Goal: Task Accomplishment & Management: Complete application form

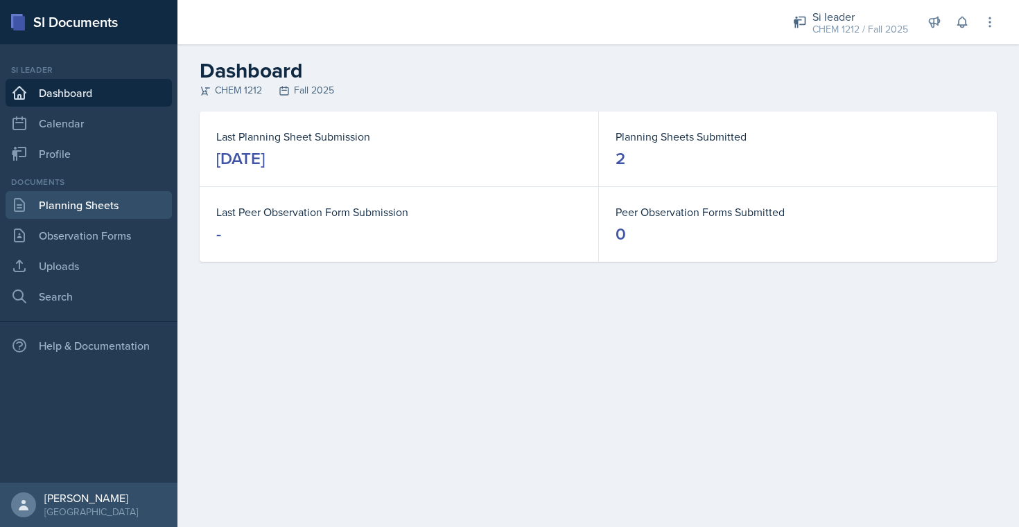
click at [94, 206] on link "Planning Sheets" at bounding box center [89, 205] width 166 height 28
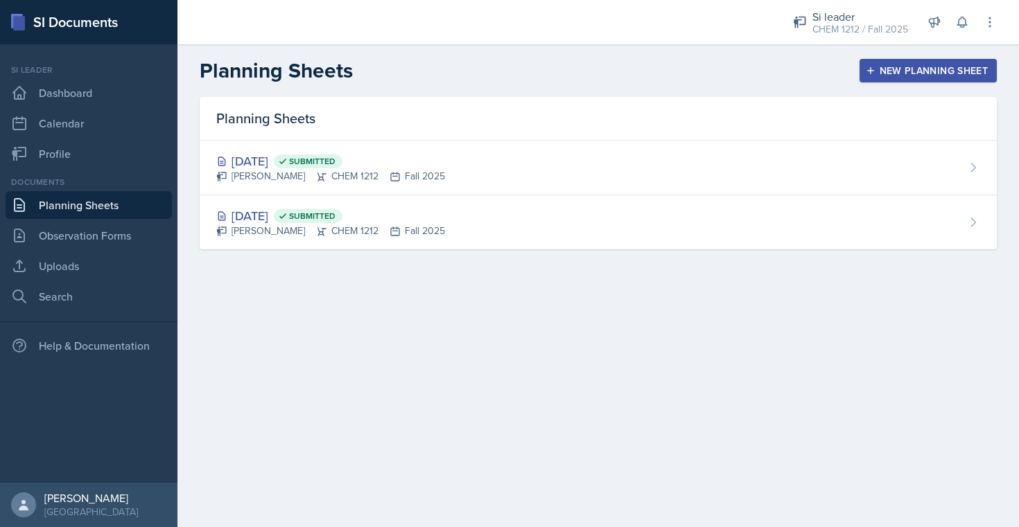
click at [895, 74] on div "New Planning Sheet" at bounding box center [927, 70] width 119 height 11
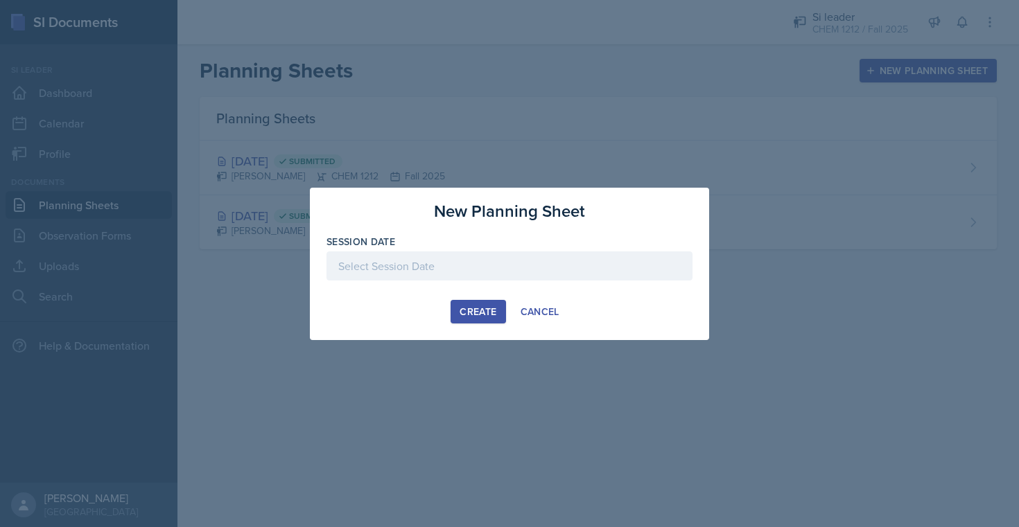
click at [493, 270] on div at bounding box center [509, 266] width 366 height 29
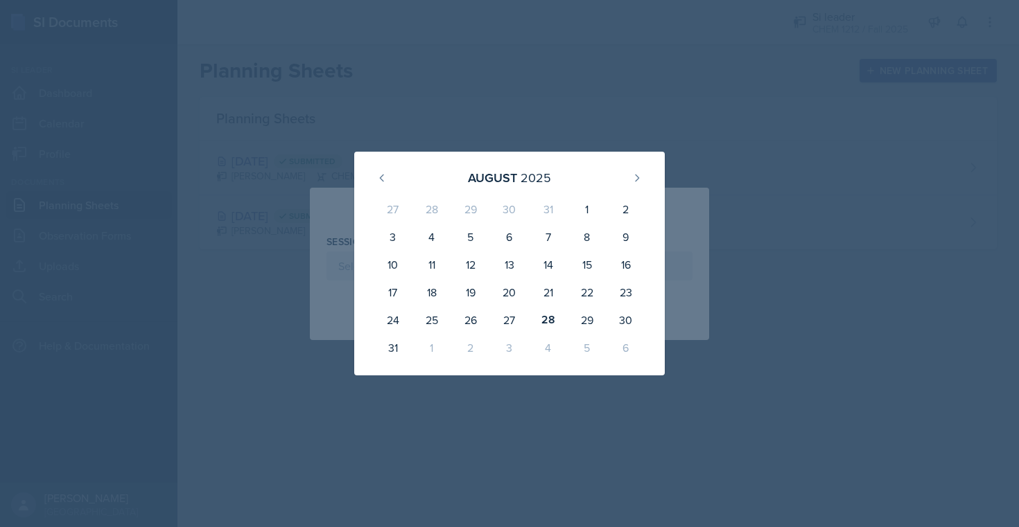
click at [427, 341] on div "1" at bounding box center [431, 348] width 39 height 28
click at [430, 348] on div "1" at bounding box center [431, 348] width 39 height 28
click at [627, 175] on button at bounding box center [637, 178] width 22 height 22
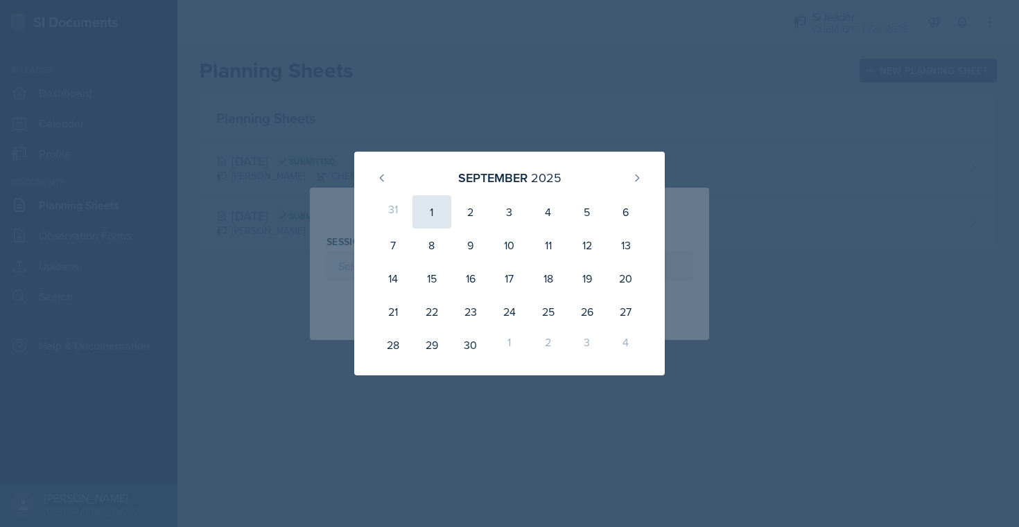
click at [440, 209] on div "1" at bounding box center [431, 211] width 39 height 33
type input "[DATE]"
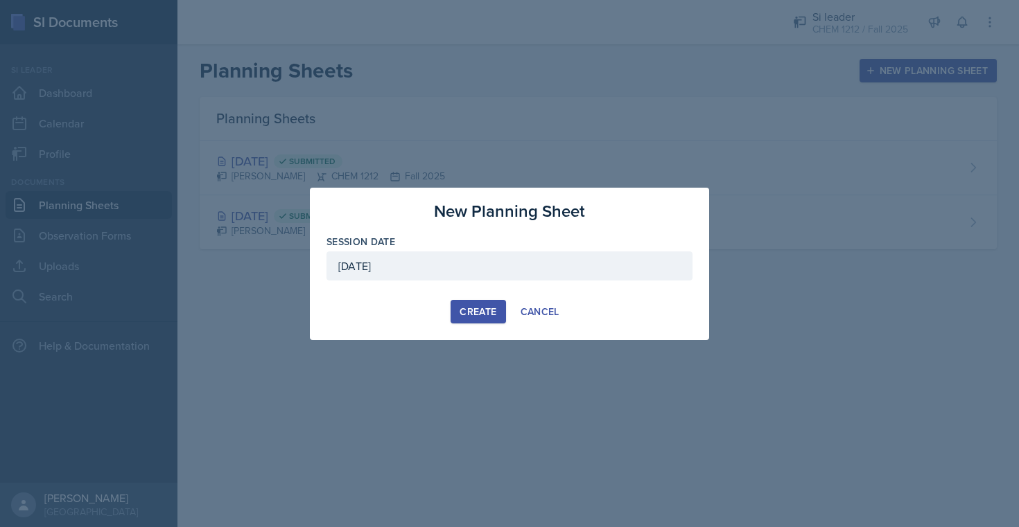
click at [482, 315] on div "Create" at bounding box center [477, 311] width 37 height 11
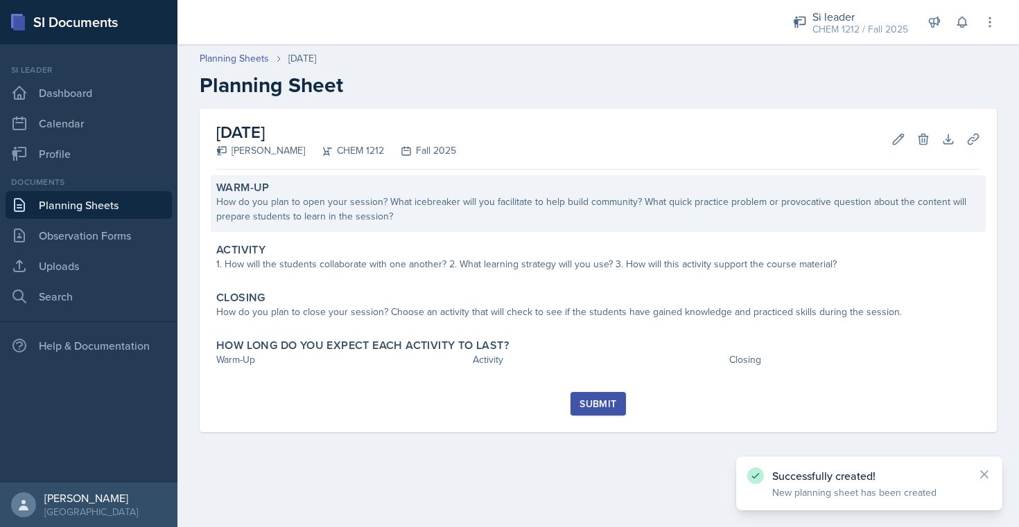
click at [446, 223] on div "How do you plan to open your session? What icebreaker will you facilitate to he…" at bounding box center [598, 209] width 764 height 29
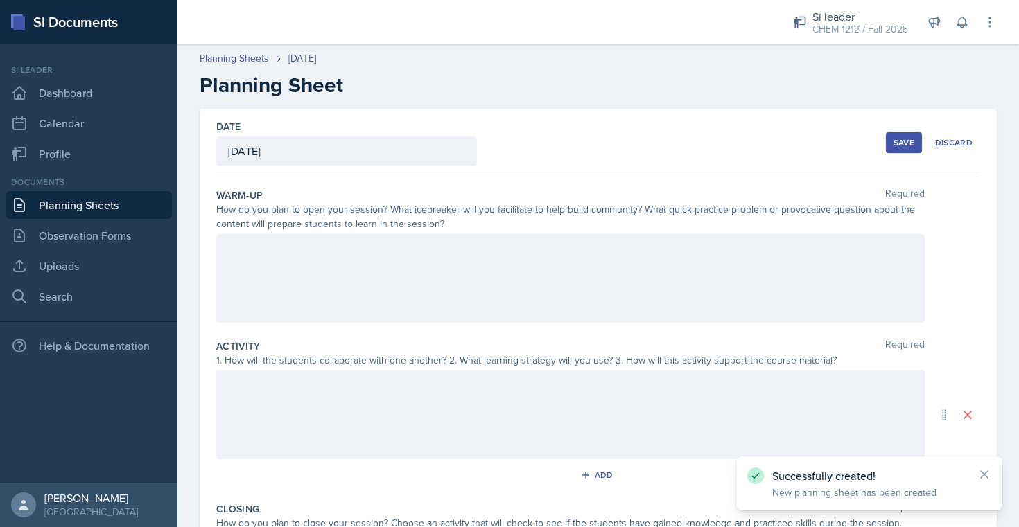
click at [477, 257] on div at bounding box center [570, 278] width 708 height 89
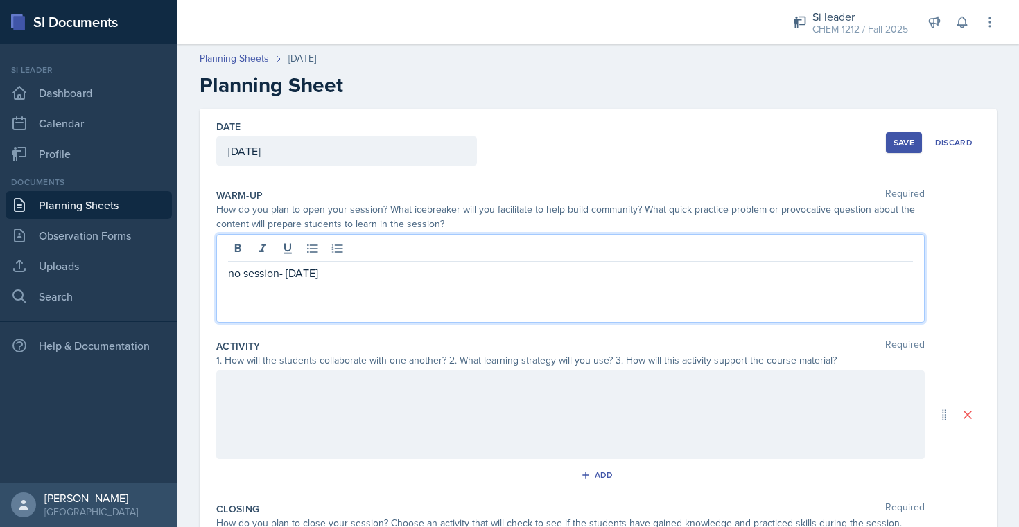
click at [406, 270] on p "no session- [DATE]" at bounding box center [570, 273] width 685 height 17
copy p "no session- [DATE]"
click at [355, 379] on div at bounding box center [570, 415] width 708 height 89
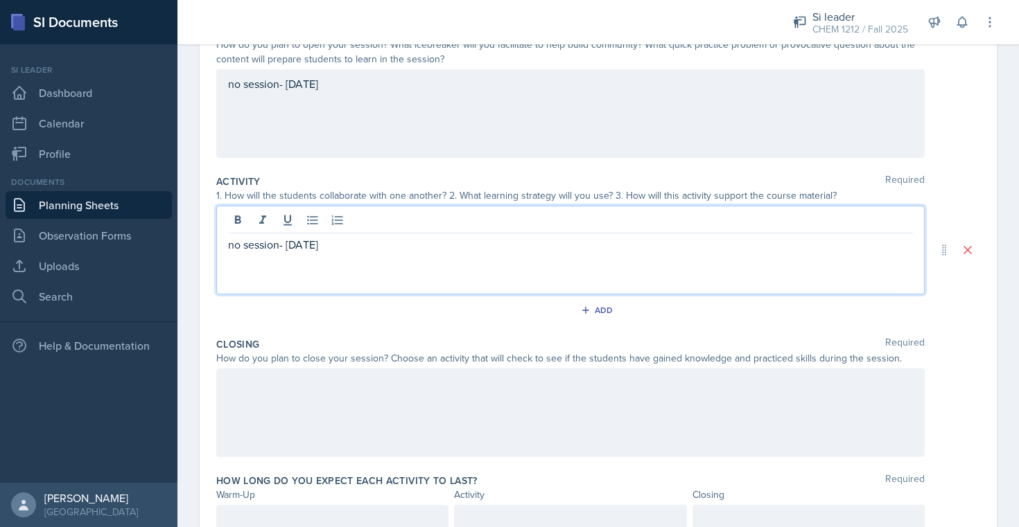
click at [355, 412] on div at bounding box center [570, 413] width 708 height 89
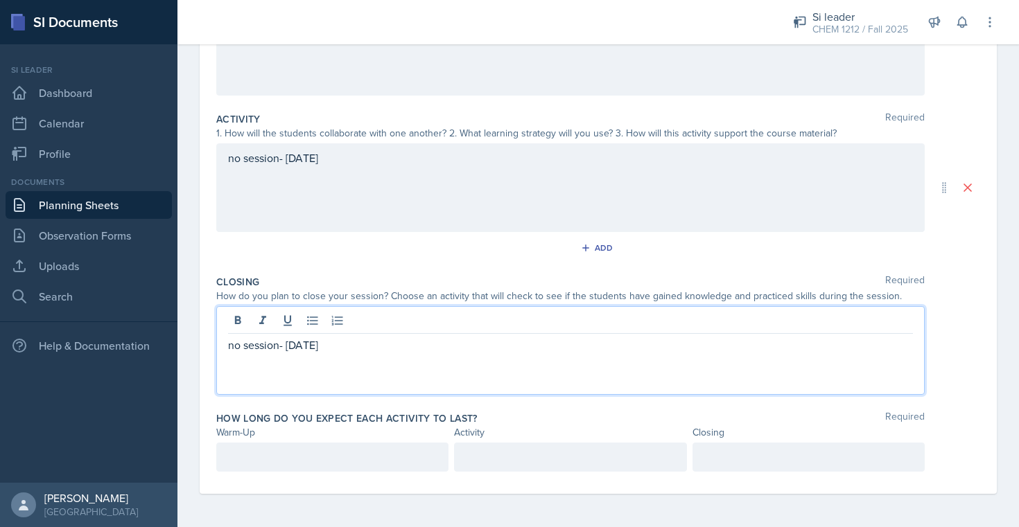
click at [333, 461] on p at bounding box center [332, 457] width 209 height 17
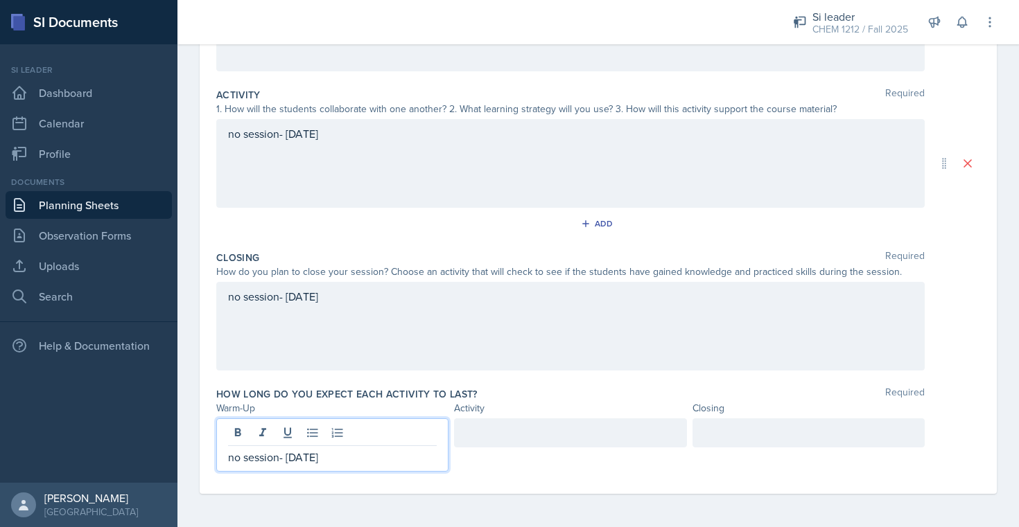
click at [592, 434] on div at bounding box center [570, 433] width 232 height 29
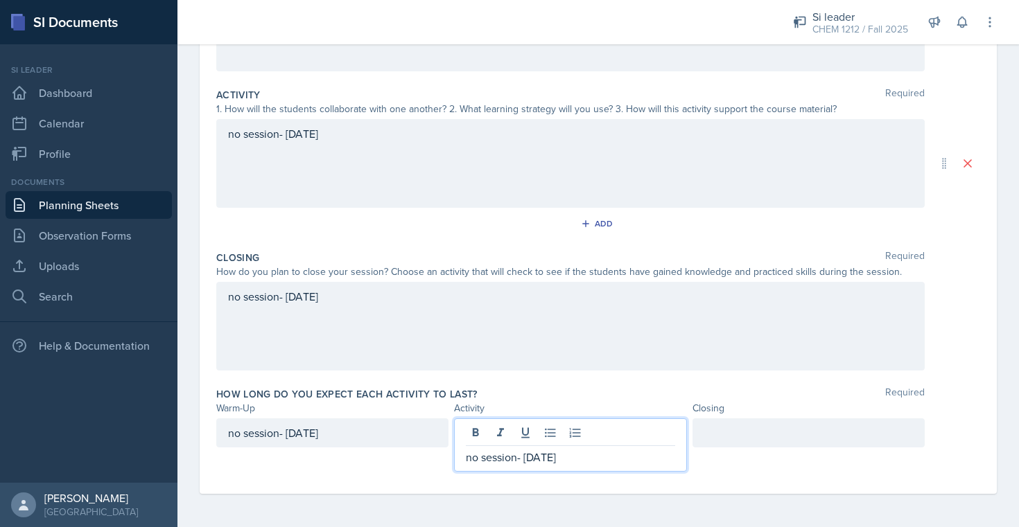
click at [796, 439] on div at bounding box center [808, 433] width 232 height 29
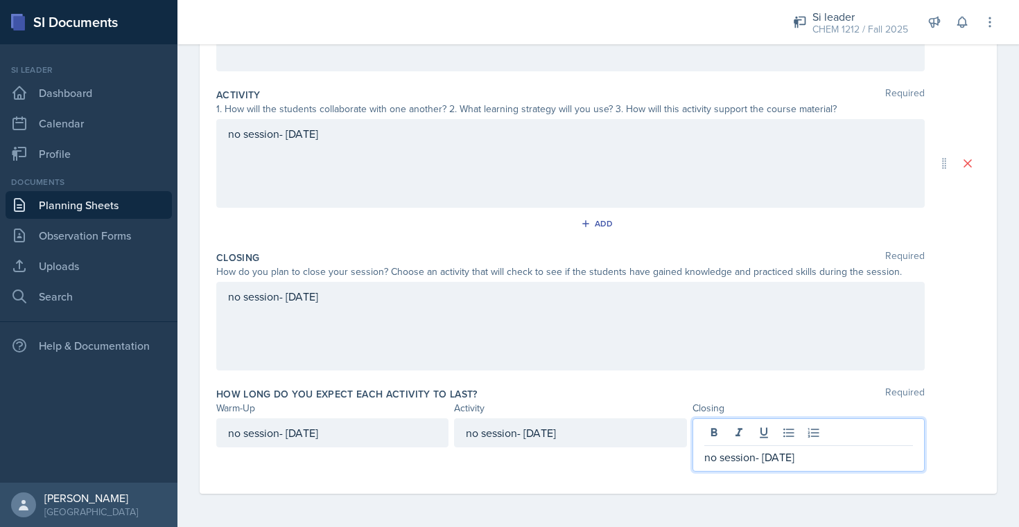
scroll to position [0, 0]
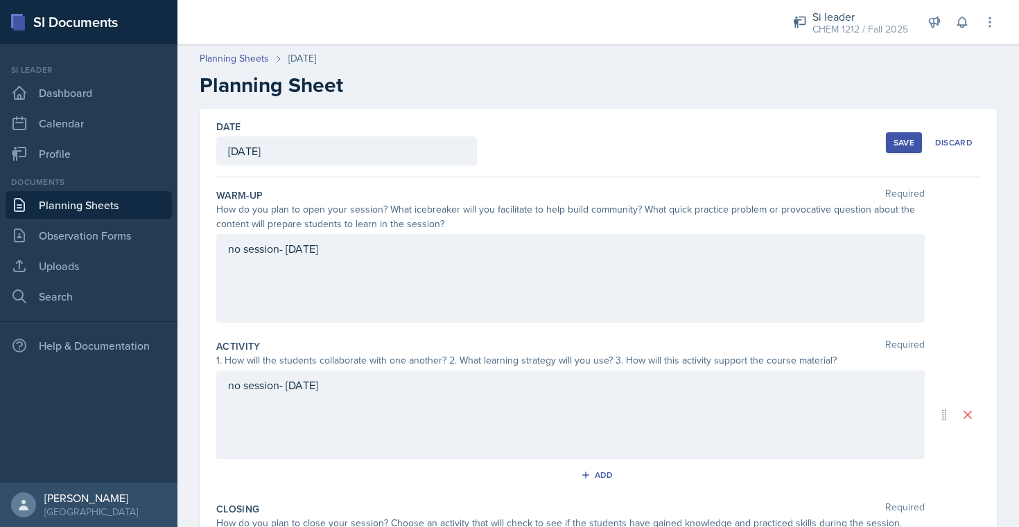
click at [920, 139] on button "Save" at bounding box center [904, 142] width 36 height 21
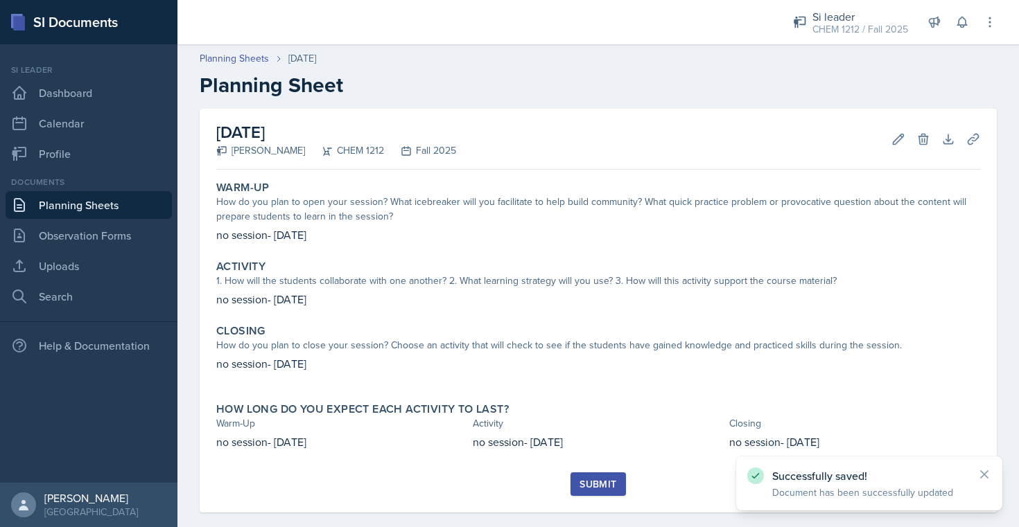
click at [596, 486] on div "Submit" at bounding box center [597, 484] width 37 height 11
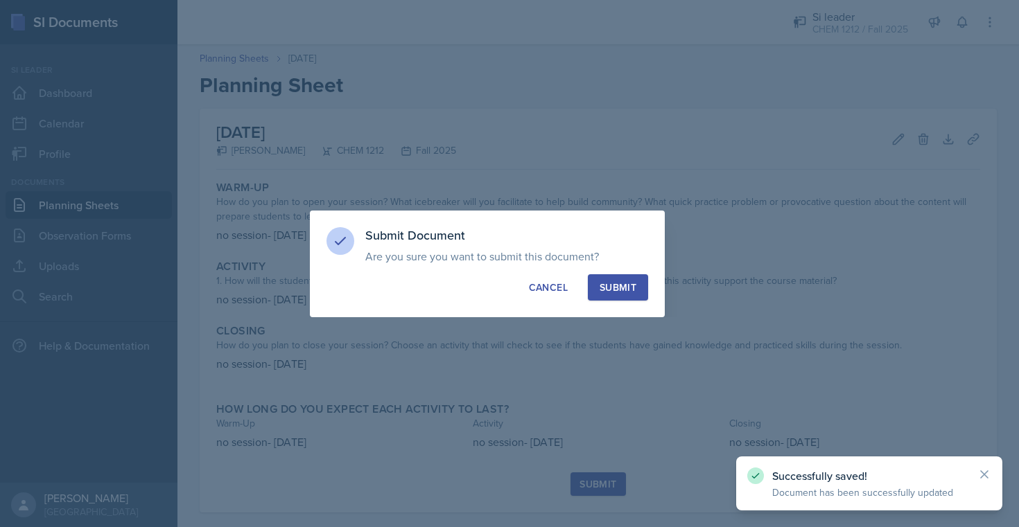
click at [624, 287] on div "Submit" at bounding box center [617, 288] width 37 height 14
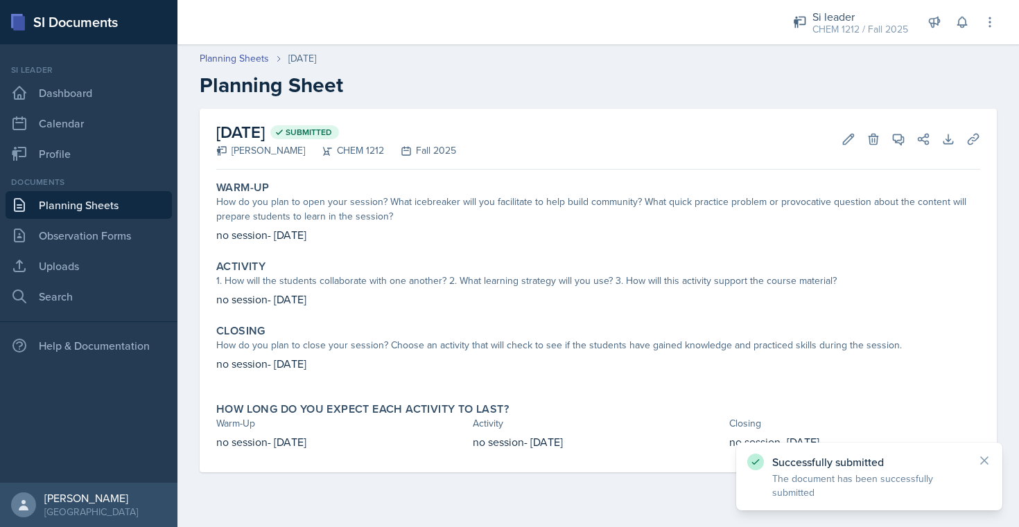
click at [247, 73] on h2 "Planning Sheet" at bounding box center [598, 85] width 797 height 25
click at [247, 66] on div "Planning Sheets [DATE] Planning Sheet" at bounding box center [597, 74] width 841 height 46
click at [247, 59] on link "Planning Sheets" at bounding box center [234, 58] width 69 height 15
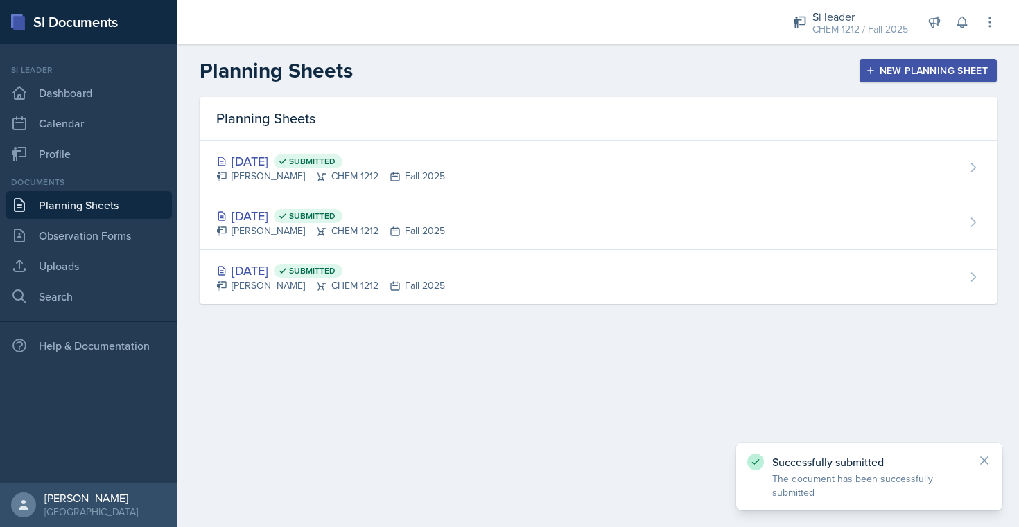
click at [882, 68] on div "New Planning Sheet" at bounding box center [927, 70] width 119 height 11
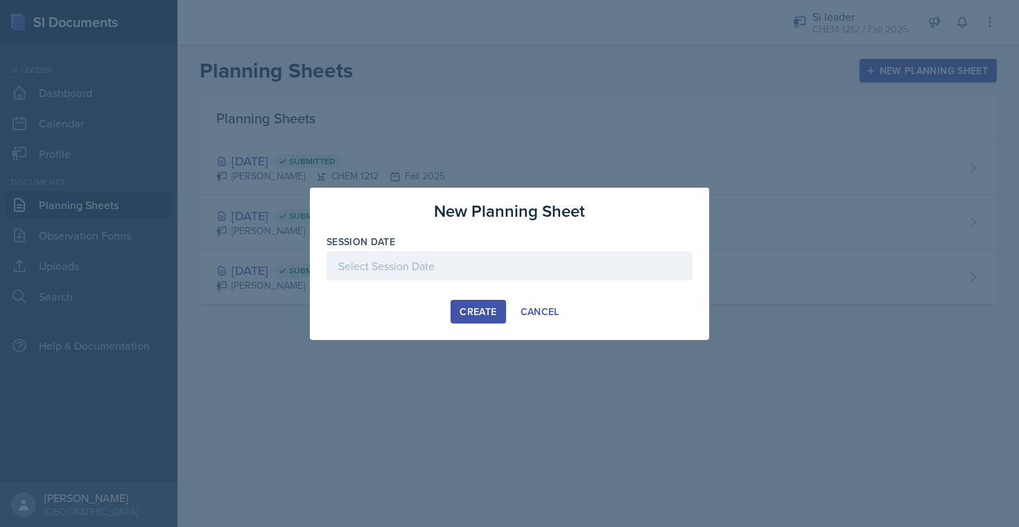
click at [509, 281] on div at bounding box center [509, 288] width 366 height 14
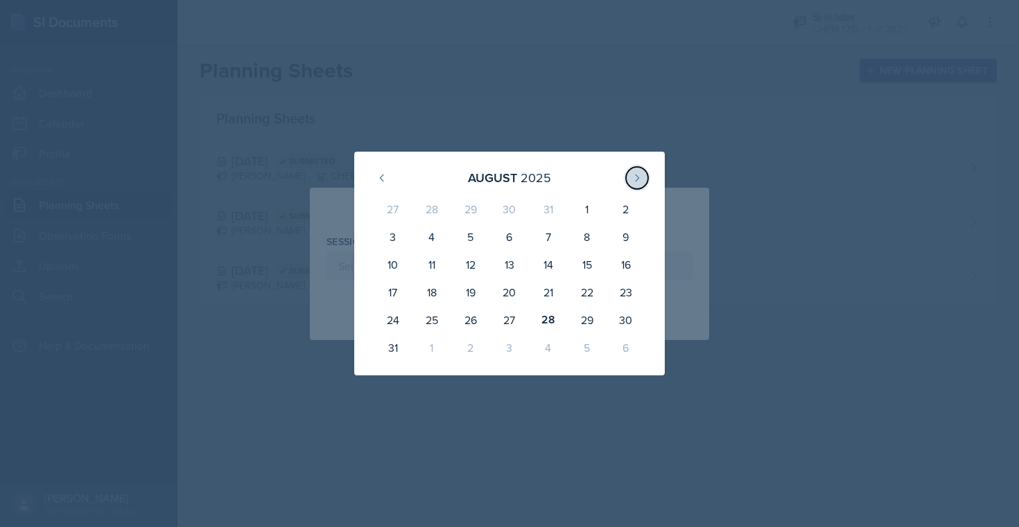
click at [642, 181] on button at bounding box center [637, 178] width 22 height 22
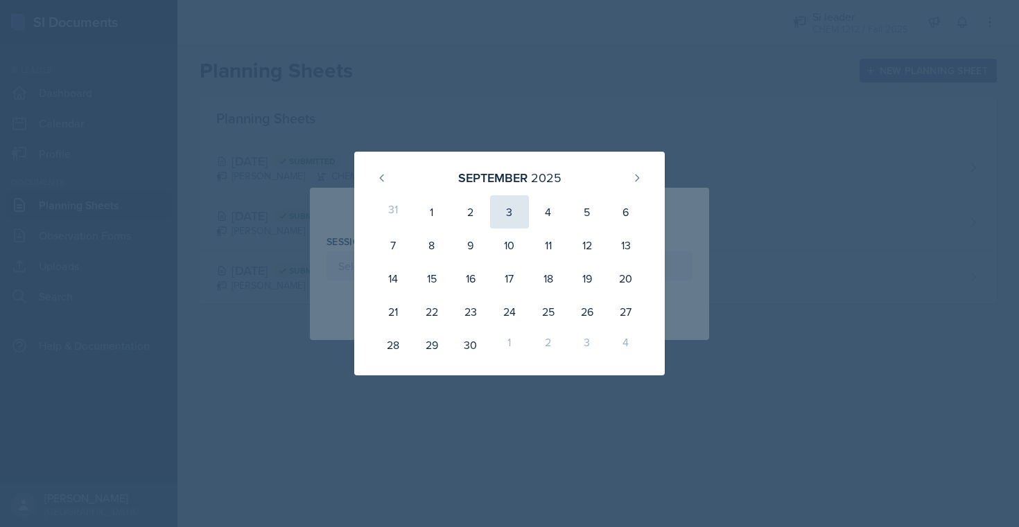
click at [507, 209] on div "3" at bounding box center [509, 211] width 39 height 33
type input "[DATE]"
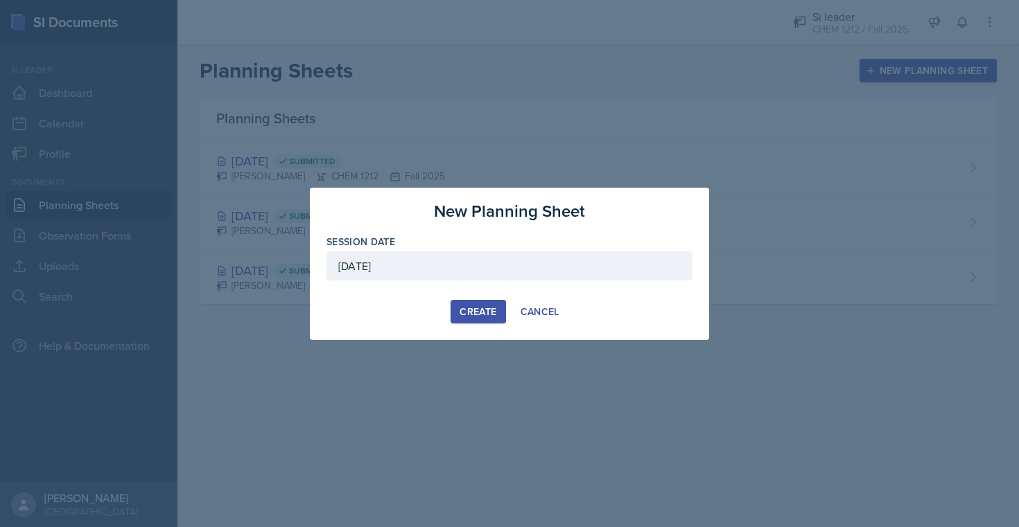
click at [491, 311] on div "Create" at bounding box center [477, 311] width 37 height 11
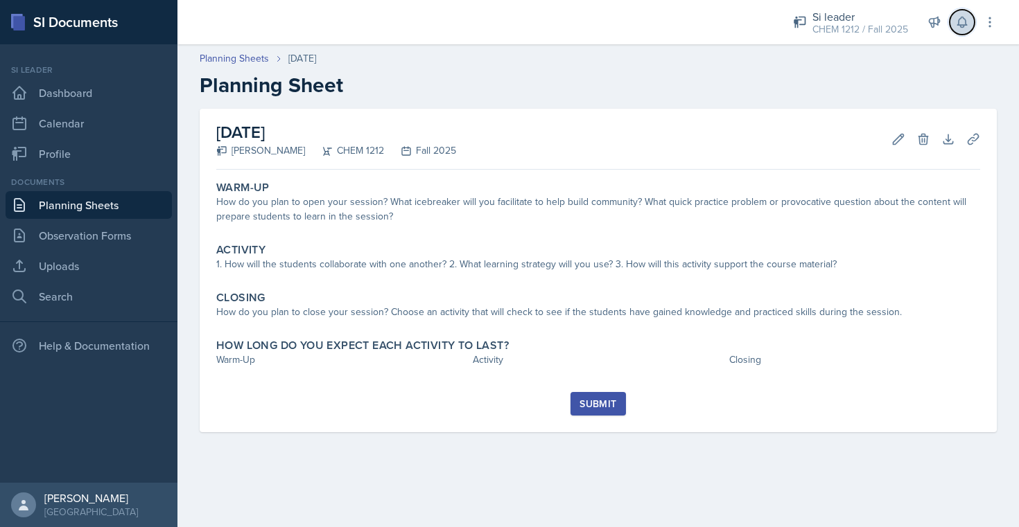
click at [953, 20] on button at bounding box center [961, 22] width 25 height 25
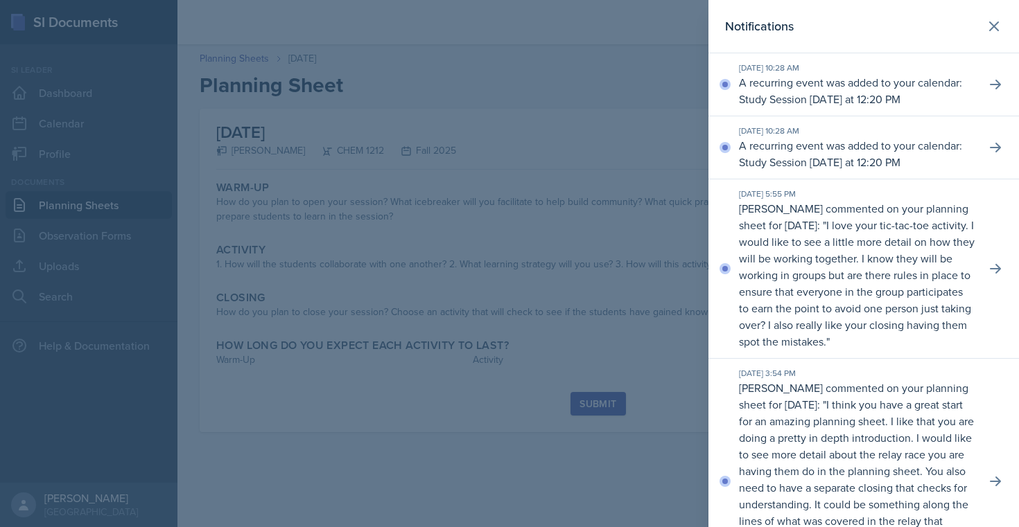
click at [996, 39] on header "Notifications" at bounding box center [863, 26] width 310 height 53
click at [996, 37] on button at bounding box center [994, 26] width 28 height 28
